Goal: Information Seeking & Learning: Learn about a topic

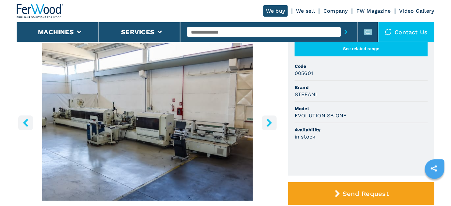
click at [265, 121] on button "right-button" at bounding box center [269, 123] width 15 height 15
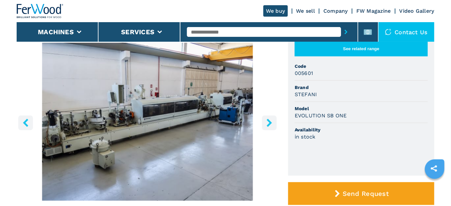
click at [265, 121] on button "right-button" at bounding box center [269, 123] width 15 height 15
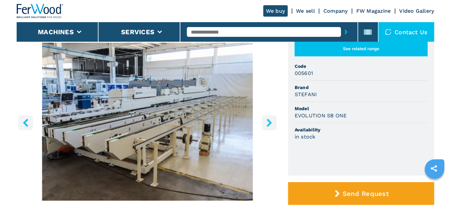
click at [265, 121] on button "right-button" at bounding box center [269, 123] width 15 height 15
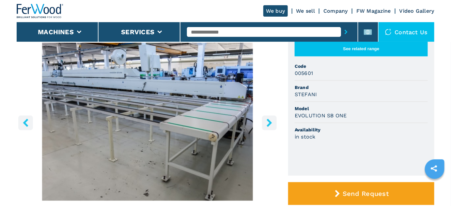
click at [265, 121] on button "right-button" at bounding box center [269, 123] width 15 height 15
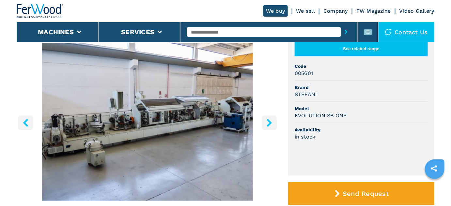
click at [270, 123] on icon "right-button" at bounding box center [269, 123] width 5 height 8
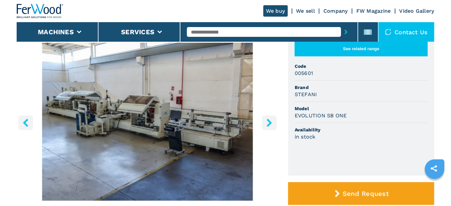
click at [270, 123] on icon "right-button" at bounding box center [269, 123] width 5 height 8
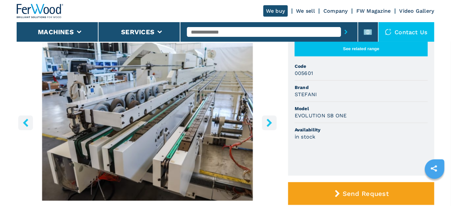
click at [270, 123] on icon "right-button" at bounding box center [269, 123] width 5 height 8
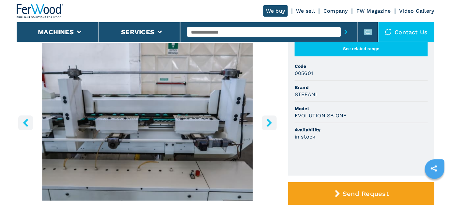
click at [270, 123] on icon "right-button" at bounding box center [269, 123] width 5 height 8
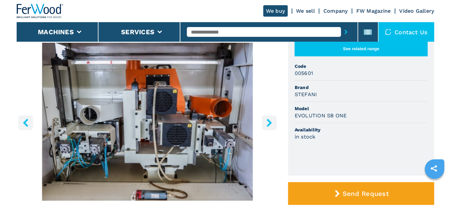
click at [270, 123] on icon "right-button" at bounding box center [269, 123] width 5 height 8
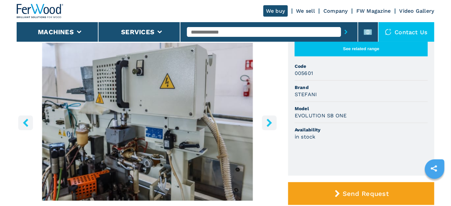
click at [270, 123] on icon "right-button" at bounding box center [269, 123] width 5 height 8
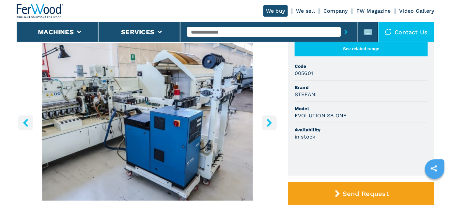
click at [270, 123] on icon "right-button" at bounding box center [269, 123] width 5 height 8
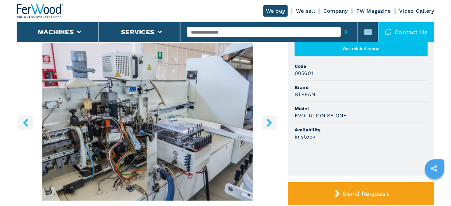
click at [270, 123] on icon "right-button" at bounding box center [269, 123] width 5 height 8
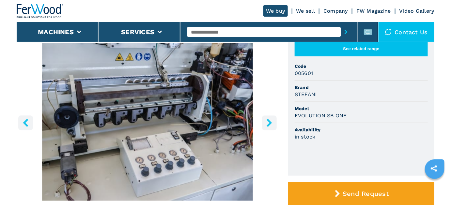
click at [270, 123] on icon "right-button" at bounding box center [269, 123] width 5 height 8
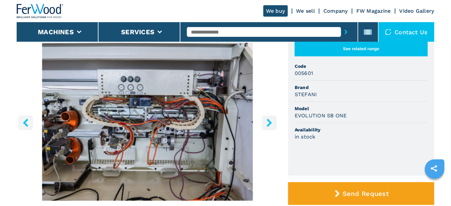
click at [267, 124] on icon "right-button" at bounding box center [269, 123] width 8 height 8
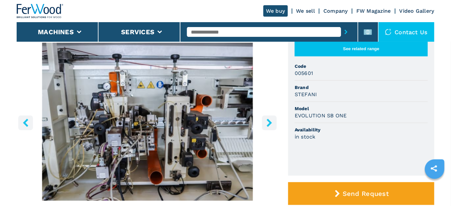
click at [267, 124] on icon "right-button" at bounding box center [269, 123] width 8 height 8
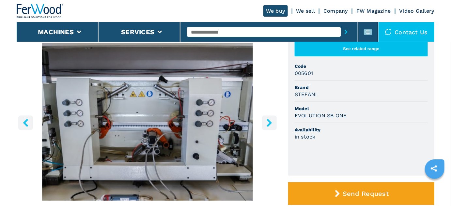
click at [267, 124] on icon "right-button" at bounding box center [269, 123] width 8 height 8
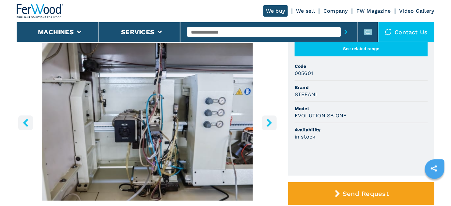
click at [267, 124] on icon "right-button" at bounding box center [269, 123] width 8 height 8
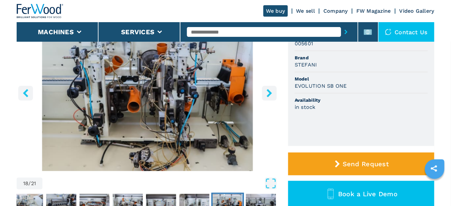
scroll to position [118, 0]
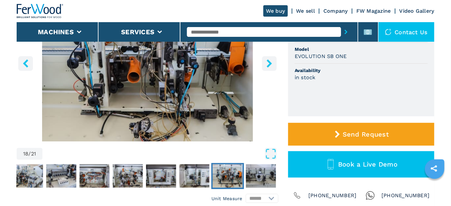
click at [25, 64] on icon "left-button" at bounding box center [25, 63] width 5 height 8
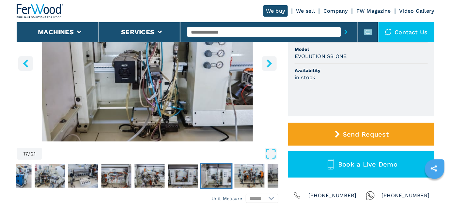
click at [25, 64] on icon "left-button" at bounding box center [25, 63] width 5 height 8
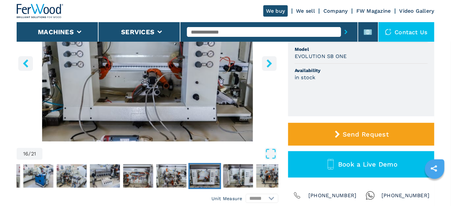
click at [25, 64] on icon "left-button" at bounding box center [25, 63] width 5 height 8
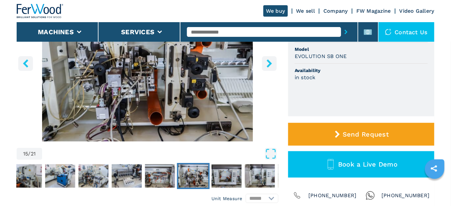
click at [25, 64] on icon "left-button" at bounding box center [25, 63] width 5 height 8
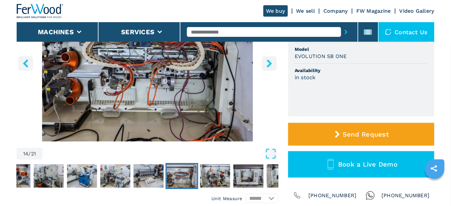
click at [25, 64] on icon "left-button" at bounding box center [25, 63] width 5 height 8
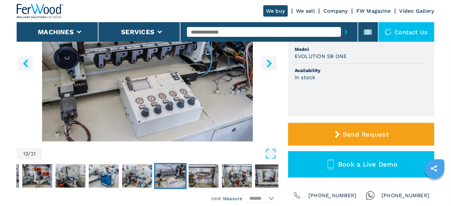
click at [25, 64] on icon "left-button" at bounding box center [25, 63] width 5 height 8
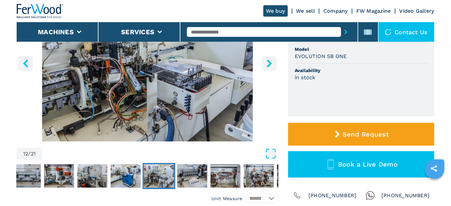
click at [25, 64] on icon "left-button" at bounding box center [25, 63] width 5 height 8
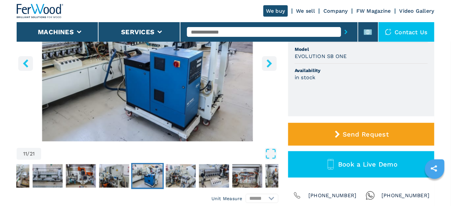
click at [25, 64] on icon "left-button" at bounding box center [25, 63] width 5 height 8
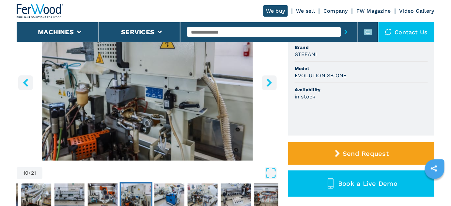
scroll to position [89, 0]
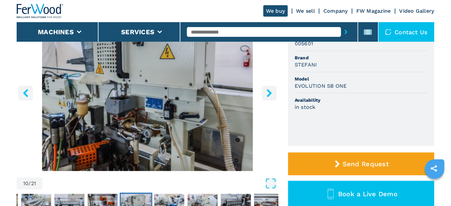
click at [31, 95] on button "left-button" at bounding box center [25, 93] width 15 height 15
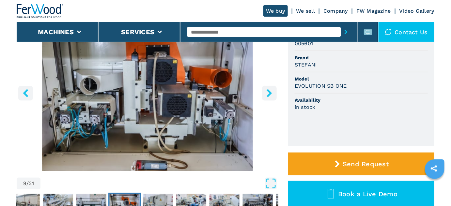
click at [31, 95] on button "left-button" at bounding box center [25, 93] width 15 height 15
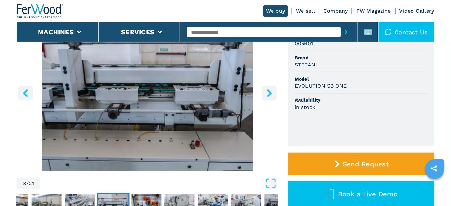
click at [31, 95] on button "left-button" at bounding box center [25, 93] width 15 height 15
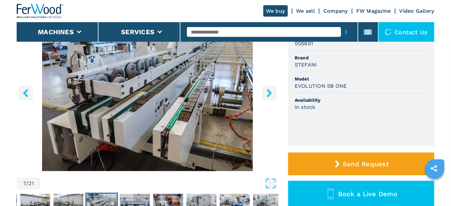
click at [31, 95] on button "left-button" at bounding box center [25, 93] width 15 height 15
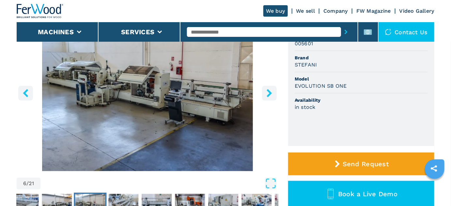
click at [31, 95] on button "left-button" at bounding box center [25, 93] width 15 height 15
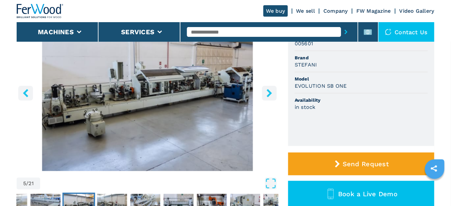
click at [98, 91] on img "Go to Slide 5" at bounding box center [148, 92] width 262 height 158
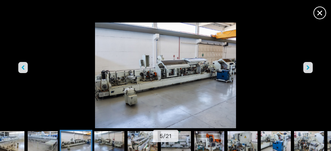
click at [123, 84] on img "Go to Slide 5" at bounding box center [166, 76] width 298 height 106
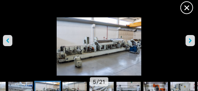
scroll to position [115, 0]
click at [81, 52] on img "Go to Slide 5" at bounding box center [99, 49] width 198 height 64
click at [80, 51] on img "Go to Slide 5" at bounding box center [99, 49] width 198 height 64
